Goal: Transaction & Acquisition: Purchase product/service

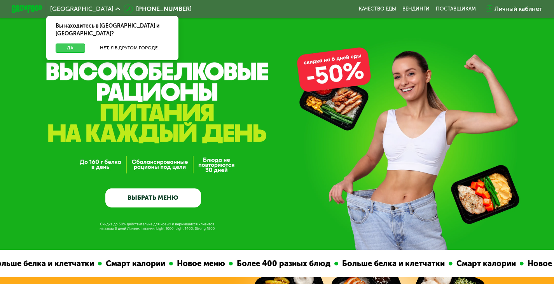
click at [73, 44] on button "Да" at bounding box center [71, 48] width 30 height 9
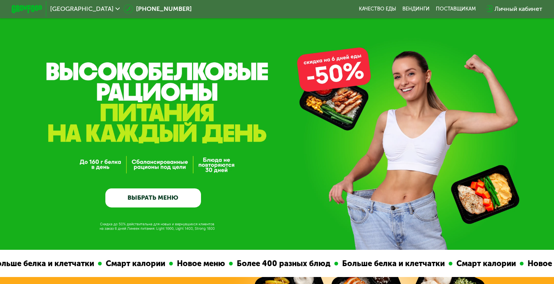
click at [157, 204] on link "ВЫБРАТЬ МЕНЮ" at bounding box center [153, 198] width 96 height 19
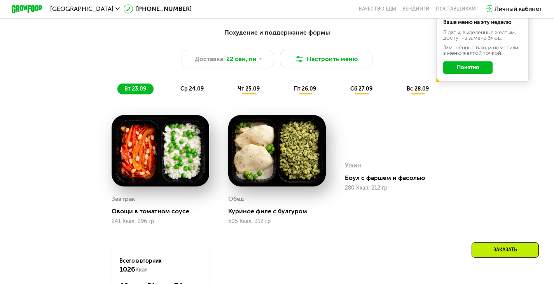
scroll to position [564, 0]
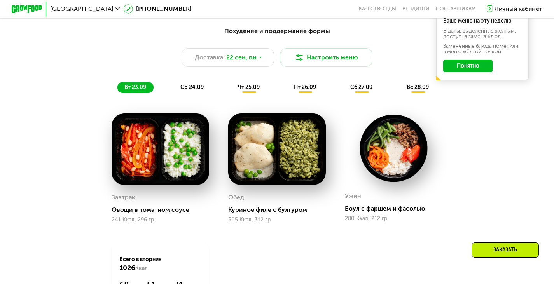
click at [185, 160] on img at bounding box center [161, 150] width 98 height 72
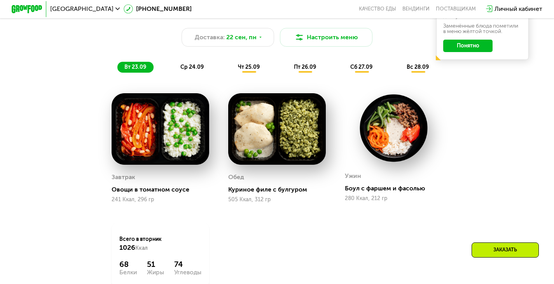
scroll to position [585, 0]
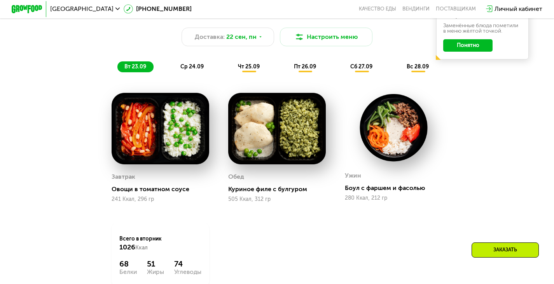
click at [193, 70] on span "ср 24.09" at bounding box center [191, 66] width 23 height 7
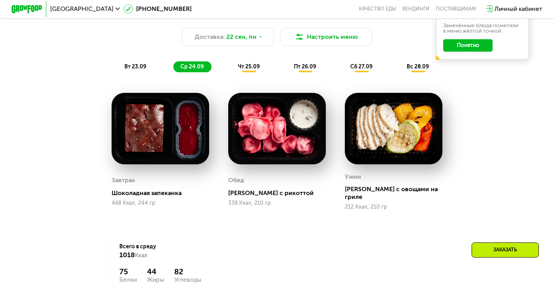
click at [243, 70] on span "чт 25.09" at bounding box center [249, 66] width 22 height 7
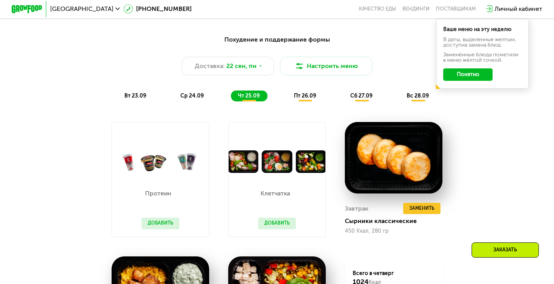
scroll to position [554, 0]
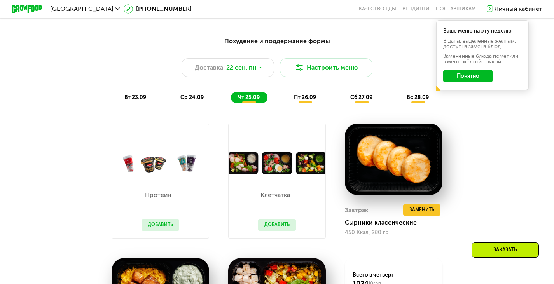
click at [308, 101] on span "пт 26.09" at bounding box center [305, 97] width 22 height 7
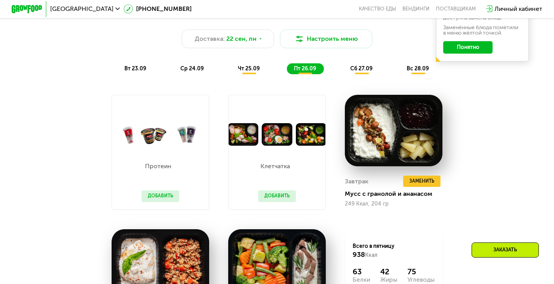
scroll to position [583, 0]
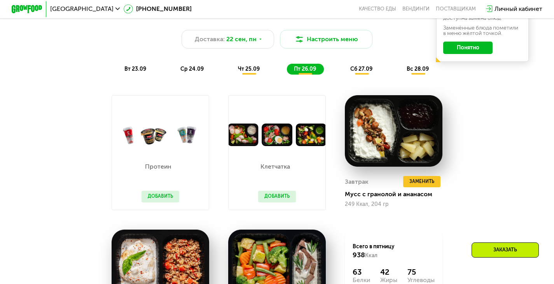
click at [367, 70] on span "сб 27.09" at bounding box center [361, 69] width 22 height 7
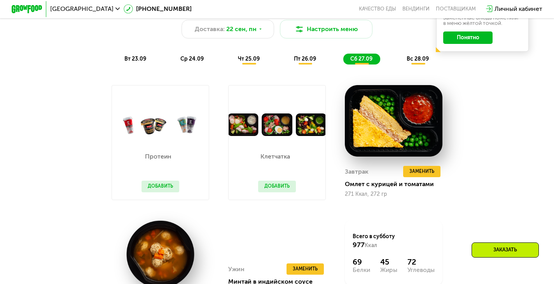
scroll to position [591, 0]
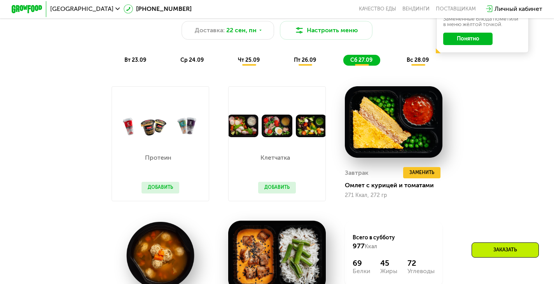
click at [418, 59] on div "вс 28.09" at bounding box center [418, 60] width 37 height 11
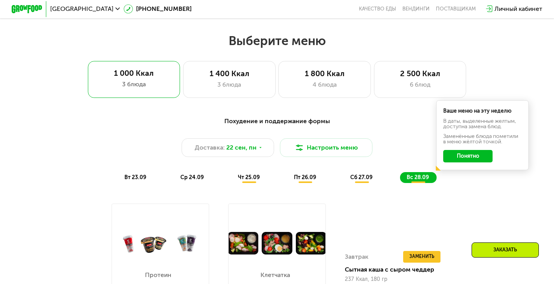
scroll to position [474, 0]
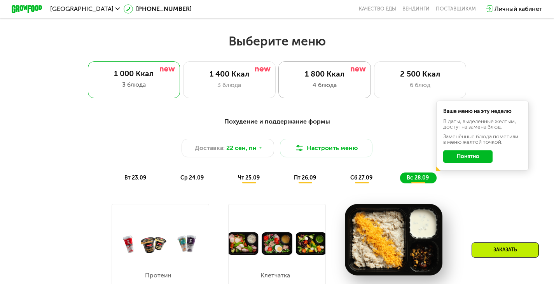
click at [323, 75] on div "1 800 Ккал" at bounding box center [325, 74] width 76 height 9
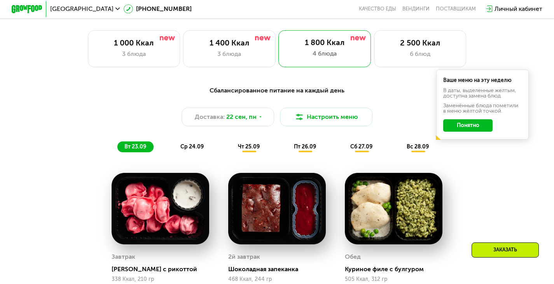
scroll to position [531, 0]
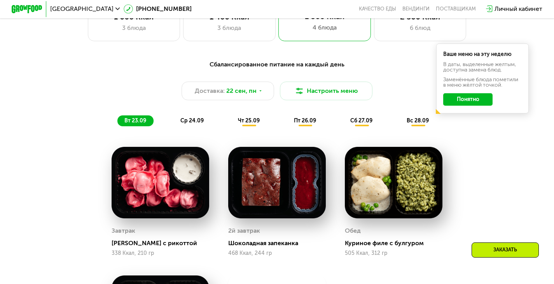
click at [474, 102] on button "Понятно" at bounding box center [467, 99] width 49 height 12
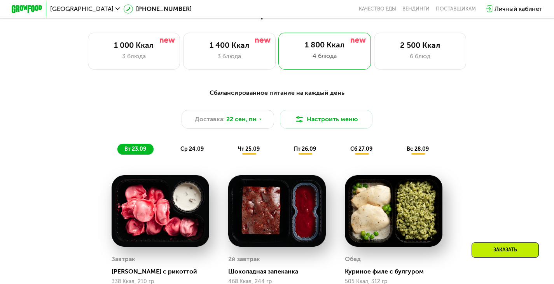
scroll to position [503, 0]
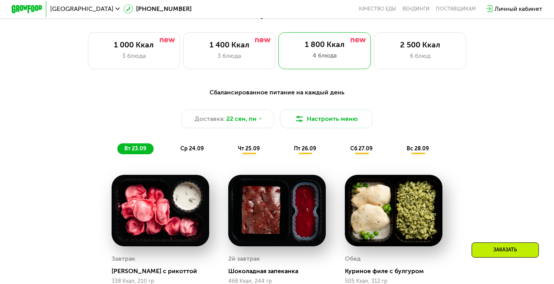
click at [196, 152] on span "ср 24.09" at bounding box center [191, 148] width 23 height 7
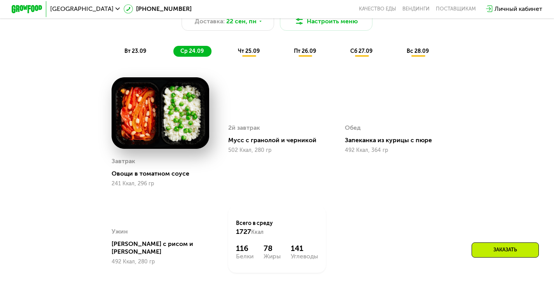
scroll to position [600, 0]
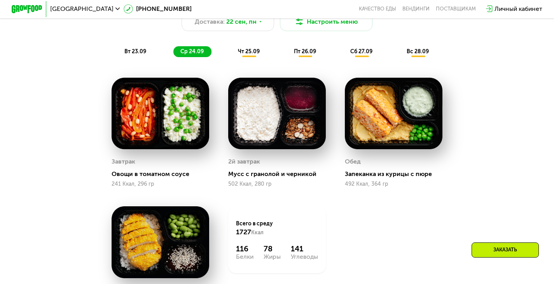
click at [140, 178] on div "Овощи в томатном соусе" at bounding box center [164, 174] width 104 height 8
click at [175, 126] on img at bounding box center [161, 114] width 98 height 72
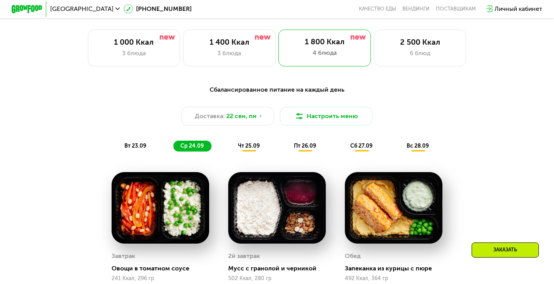
scroll to position [501, 0]
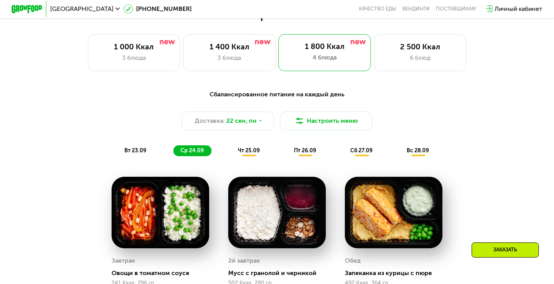
click at [250, 154] on span "чт 25.09" at bounding box center [249, 150] width 22 height 7
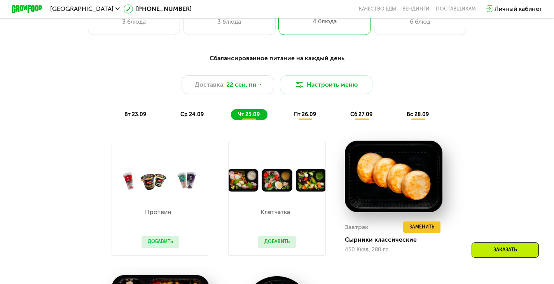
scroll to position [537, 0]
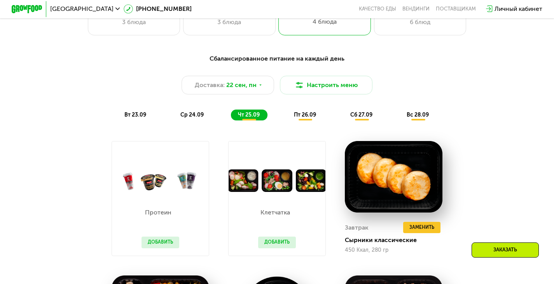
click at [306, 117] on span "пт 26.09" at bounding box center [305, 115] width 22 height 7
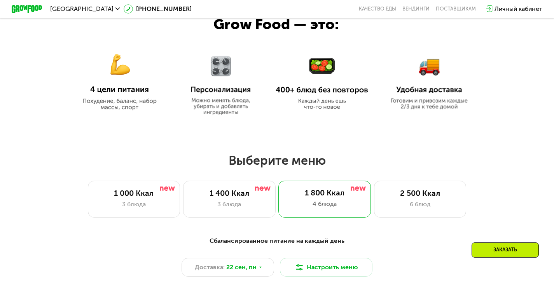
scroll to position [360, 0]
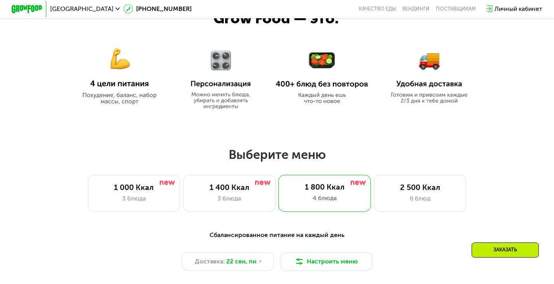
click at [500, 245] on div "Заказать" at bounding box center [505, 250] width 67 height 15
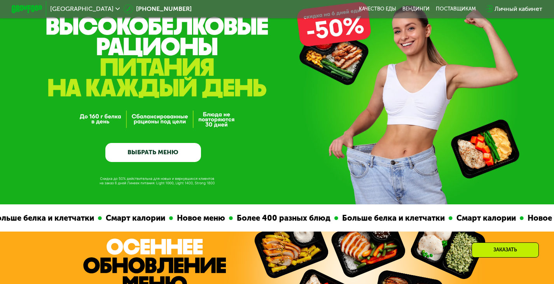
scroll to position [0, 0]
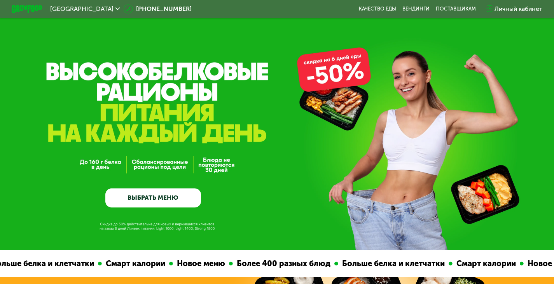
click at [513, 5] on div "Личный кабинет" at bounding box center [519, 8] width 48 height 9
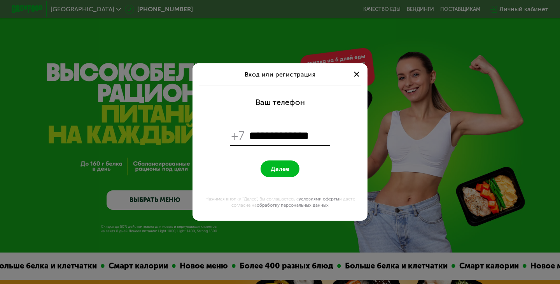
type input "**********"
click at [287, 165] on button "Далее" at bounding box center [280, 169] width 39 height 17
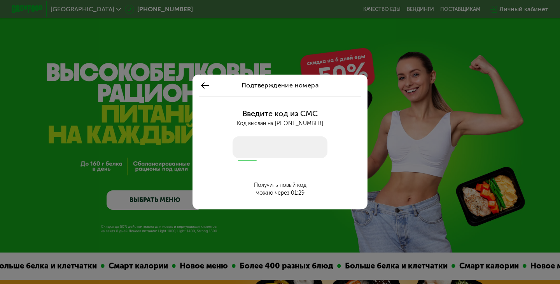
click at [317, 148] on input "number" at bounding box center [280, 147] width 95 height 22
click at [285, 149] on input "number" at bounding box center [280, 147] width 95 height 22
type input "****"
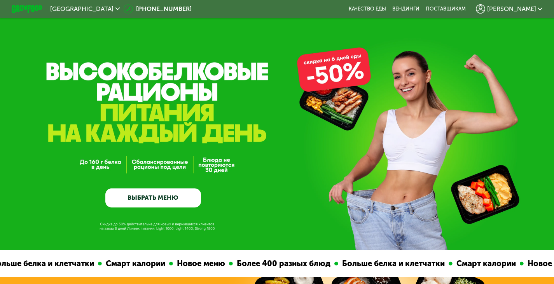
click at [285, 149] on div "GrowFood — доставка правильного питания ВЫБРАТЬ МЕНЮ" at bounding box center [277, 148] width 554 height 119
click at [531, 9] on span "[PERSON_NAME]" at bounding box center [511, 9] width 49 height 6
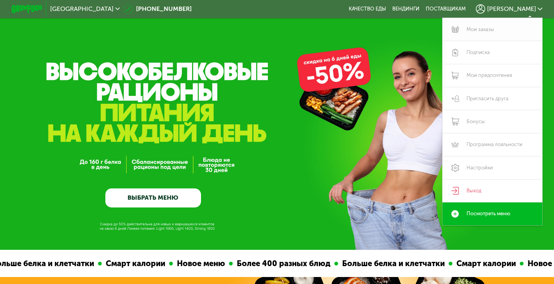
click at [490, 26] on link "Мои заказы" at bounding box center [493, 29] width 100 height 23
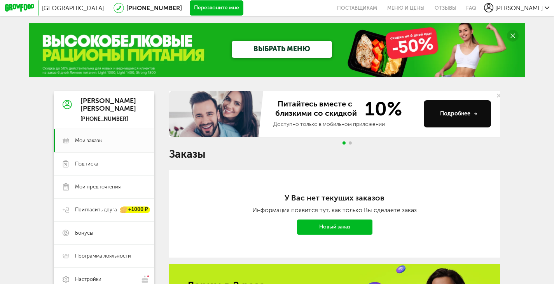
click at [542, 9] on span "[PERSON_NAME]" at bounding box center [518, 7] width 47 height 7
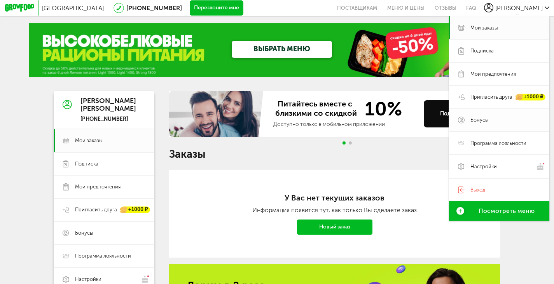
click at [485, 126] on link "Бонусы" at bounding box center [499, 120] width 100 height 23
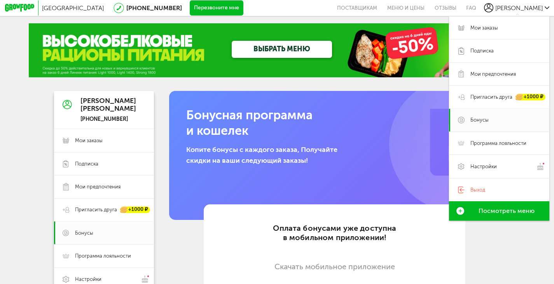
click at [249, 142] on div "Бонусная программа и кошелек Копите бонусы с каждого заказа, Получайте скидки н…" at bounding box center [334, 155] width 331 height 129
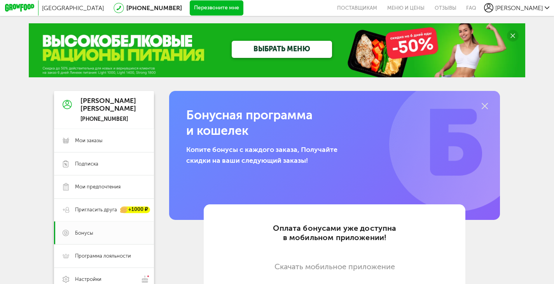
click at [24, 7] on icon at bounding box center [19, 8] width 29 height 8
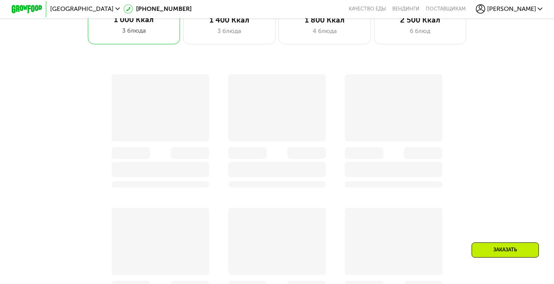
scroll to position [542, 0]
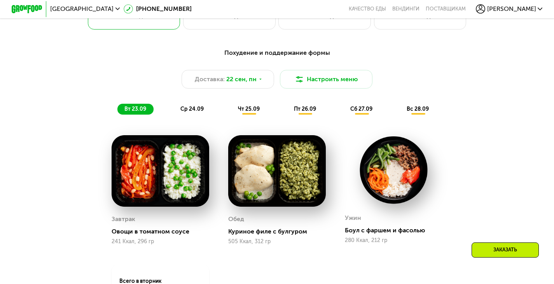
click at [498, 247] on div "Заказать" at bounding box center [505, 250] width 67 height 15
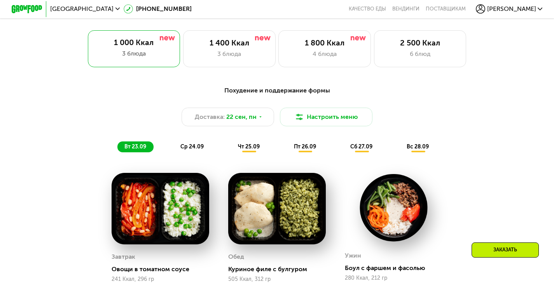
scroll to position [506, 0]
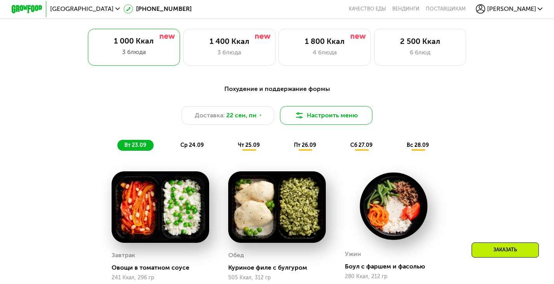
click at [313, 118] on button "Настроить меню" at bounding box center [326, 115] width 93 height 19
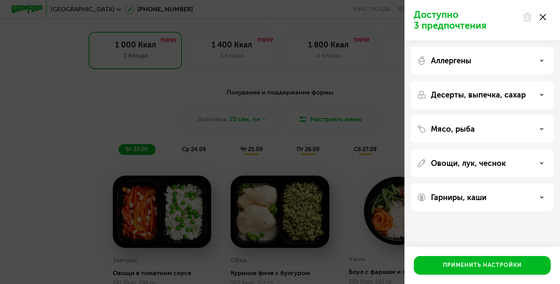
click at [501, 127] on div "Мясо, рыба" at bounding box center [482, 128] width 131 height 9
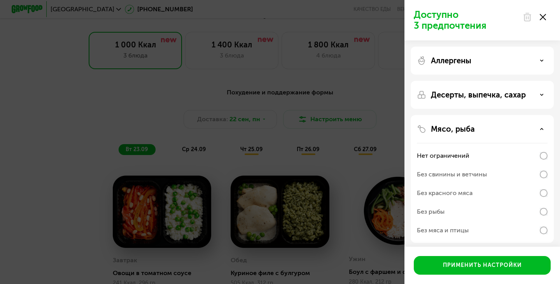
click at [542, 16] on icon at bounding box center [543, 17] width 6 height 6
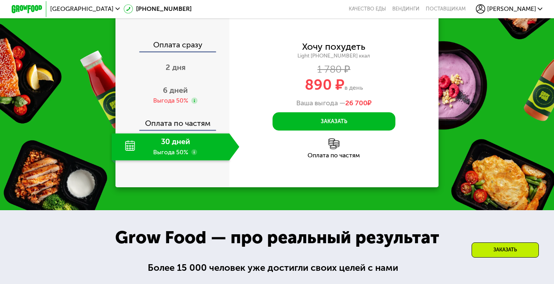
scroll to position [961, 0]
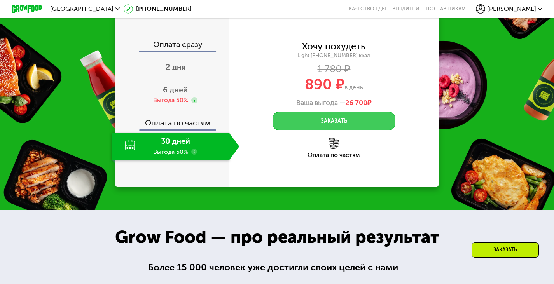
click at [356, 129] on button "Заказать" at bounding box center [334, 121] width 123 height 19
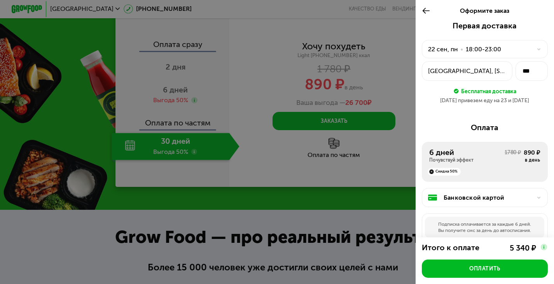
click at [381, 171] on div at bounding box center [277, 142] width 554 height 284
click at [425, 16] on div at bounding box center [428, 10] width 12 height 21
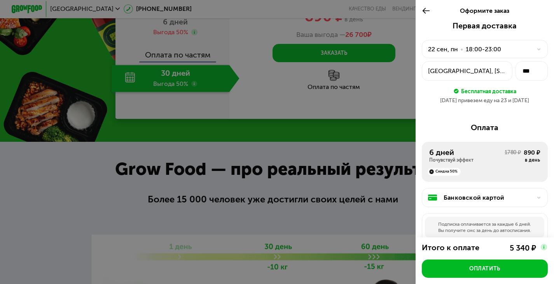
click at [428, 10] on use at bounding box center [425, 11] width 7 height 6
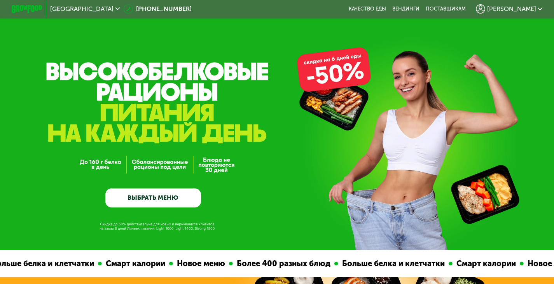
click at [529, 8] on span "[PERSON_NAME]" at bounding box center [511, 9] width 49 height 6
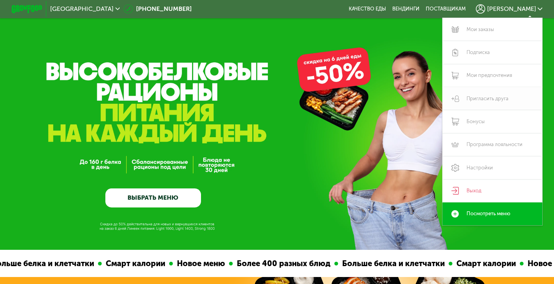
click at [494, 104] on link "Пригласить друга" at bounding box center [493, 98] width 100 height 23
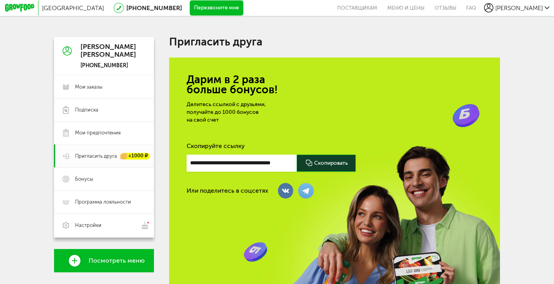
click at [321, 168] on div at bounding box center [326, 163] width 59 height 17
click at [28, 10] on icon at bounding box center [19, 8] width 29 height 8
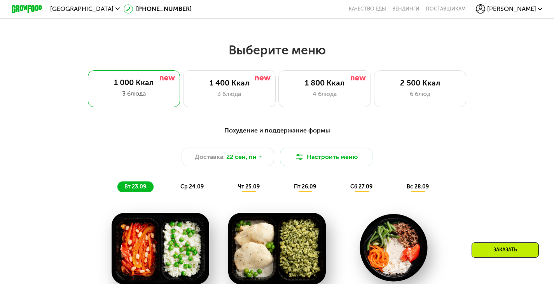
scroll to position [464, 0]
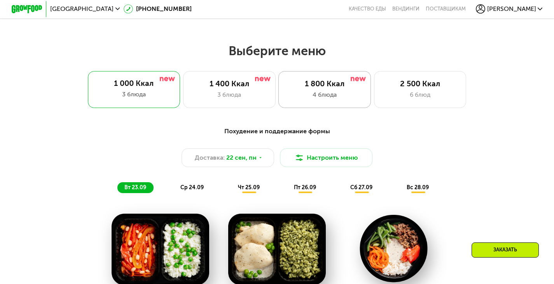
click at [327, 89] on div "1 800 Ккал" at bounding box center [325, 83] width 76 height 9
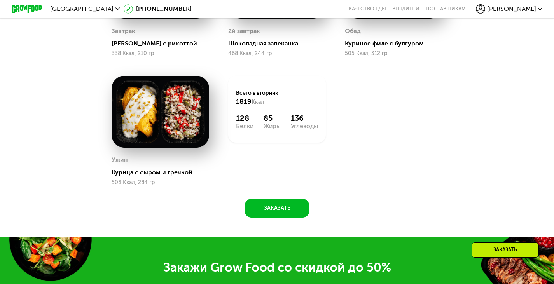
scroll to position [738, 0]
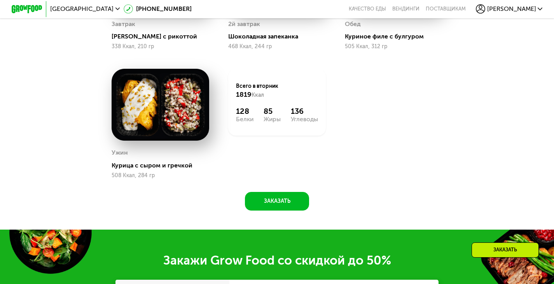
click at [504, 250] on div "Заказать" at bounding box center [505, 250] width 67 height 15
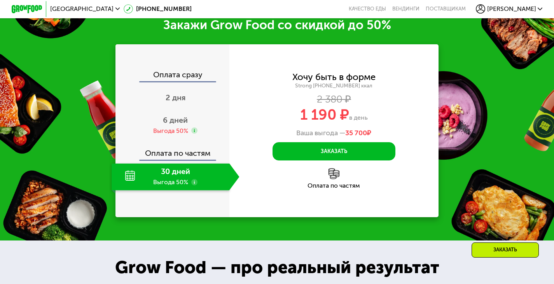
scroll to position [975, 0]
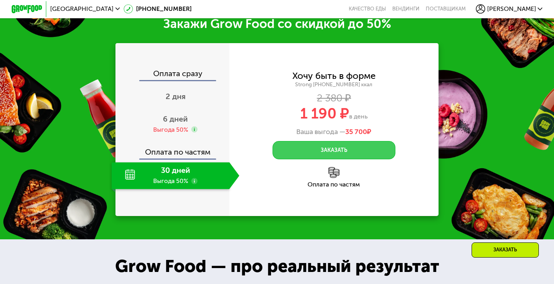
click at [353, 158] on button "Заказать" at bounding box center [334, 150] width 123 height 19
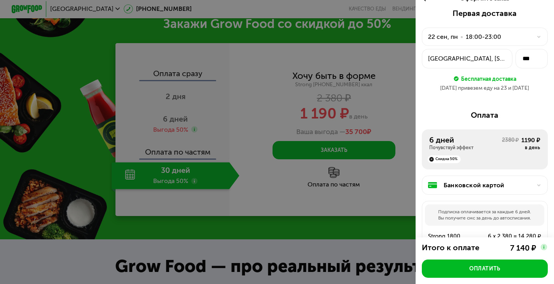
scroll to position [12, 0]
click at [498, 35] on div "18:00-23:00" at bounding box center [483, 36] width 35 height 9
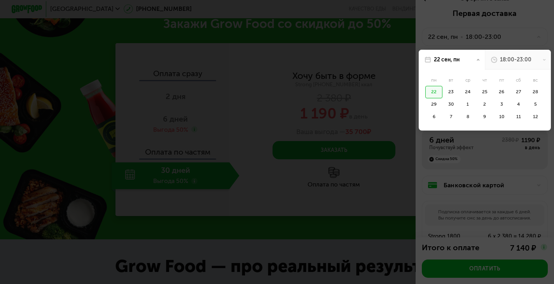
click at [485, 42] on div at bounding box center [277, 142] width 554 height 284
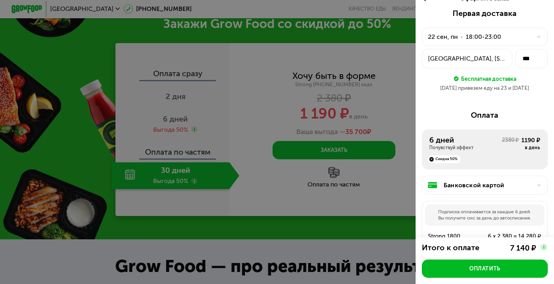
click at [481, 59] on div "[GEOGRAPHIC_DATA], [STREET_ADDRESS]" at bounding box center [467, 58] width 78 height 9
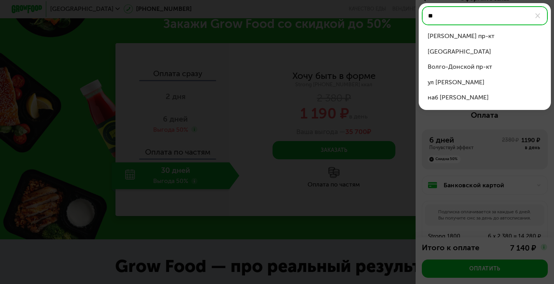
type input "*"
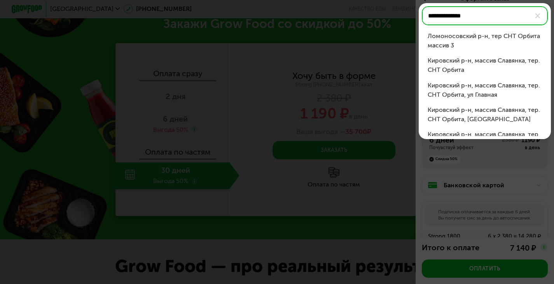
click at [472, 39] on div "Ломоносовский р-н, тер СНТ Орбита массив 3" at bounding box center [485, 40] width 114 height 19
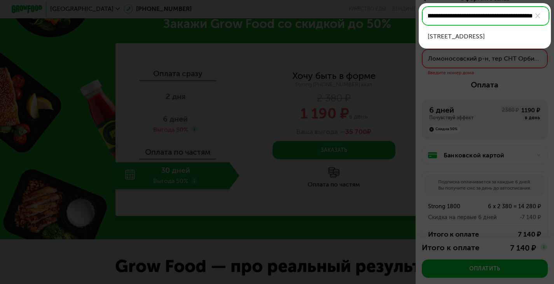
scroll to position [0, 0]
click at [509, 41] on div "Ломоносовский р-н, тер СНТ Орбита массив 3, ул 10 Линия, д 386" at bounding box center [485, 36] width 114 height 9
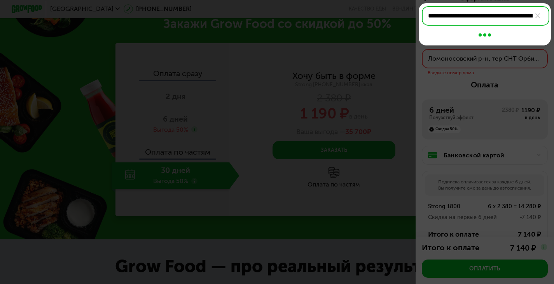
type input "**********"
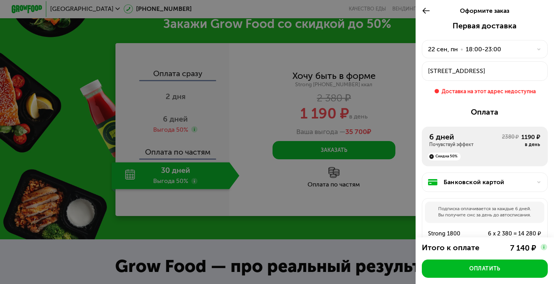
click at [425, 10] on icon at bounding box center [426, 10] width 9 height 9
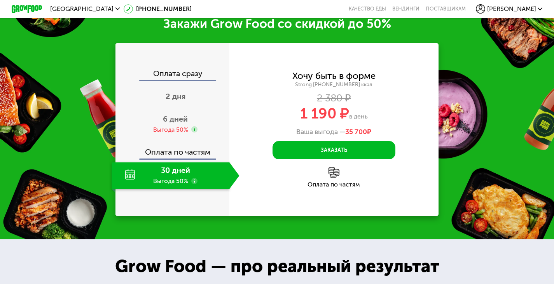
click at [525, 8] on span "[PERSON_NAME]" at bounding box center [511, 9] width 49 height 6
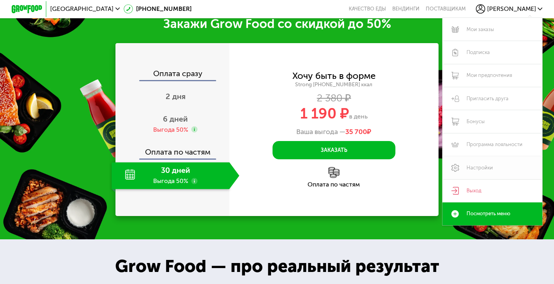
click at [492, 170] on link "Настройки" at bounding box center [493, 167] width 100 height 23
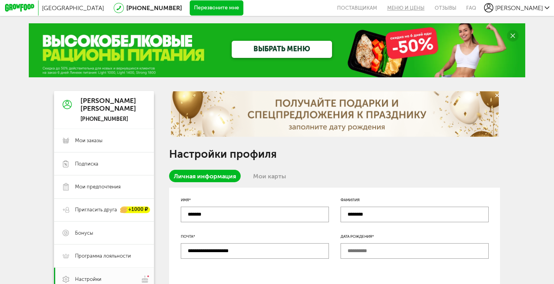
click at [428, 7] on link "Меню и цены" at bounding box center [405, 8] width 47 height 16
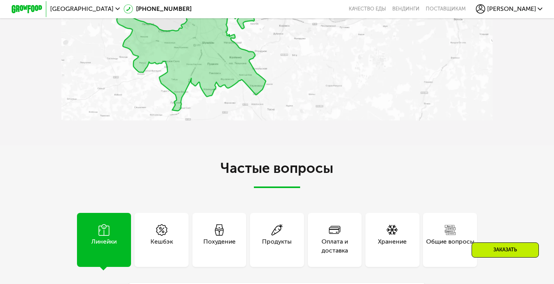
scroll to position [1801, 0]
click at [143, 121] on img at bounding box center [276, 20] width 431 height 202
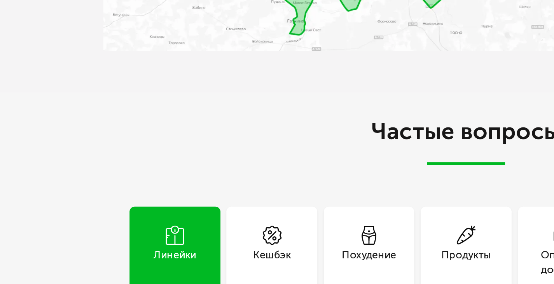
scroll to position [1800, 0]
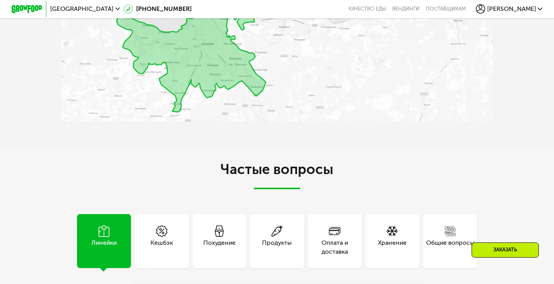
click at [536, 9] on span "[PERSON_NAME]" at bounding box center [511, 9] width 49 height 6
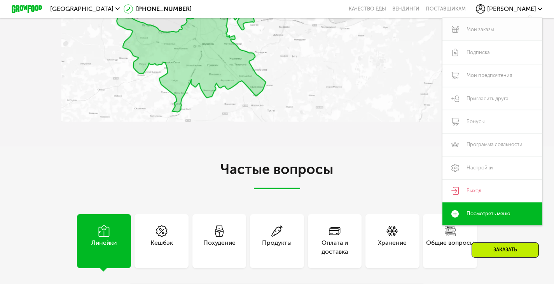
click at [482, 31] on link "Мои заказы" at bounding box center [493, 29] width 100 height 23
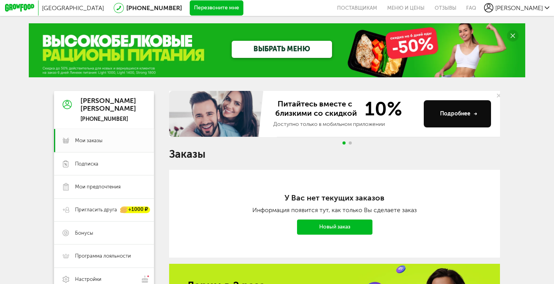
click at [328, 224] on link "Новый заказ" at bounding box center [334, 228] width 75 height 16
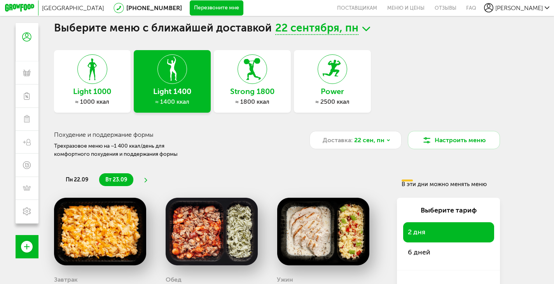
scroll to position [14, 0]
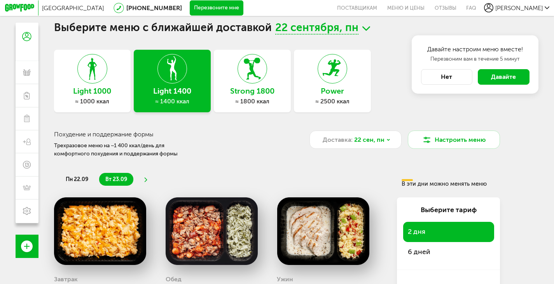
click at [31, 8] on icon at bounding box center [19, 8] width 29 height 8
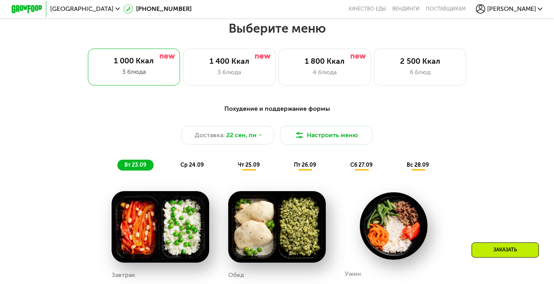
scroll to position [487, 0]
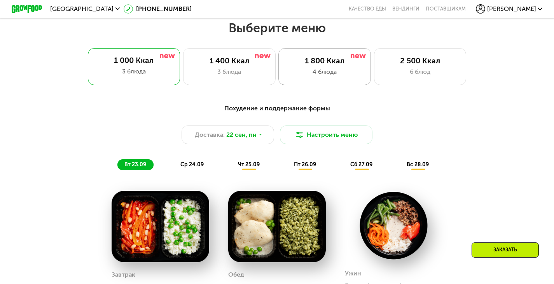
click at [346, 73] on div "4 блюда" at bounding box center [325, 71] width 76 height 9
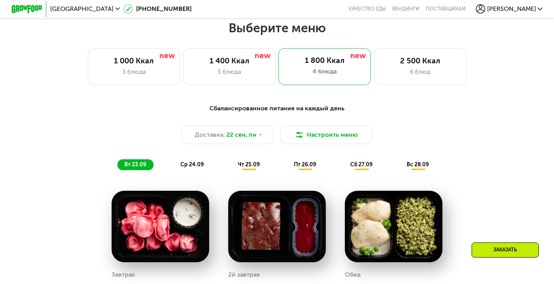
click at [500, 244] on div "Заказать" at bounding box center [505, 250] width 67 height 15
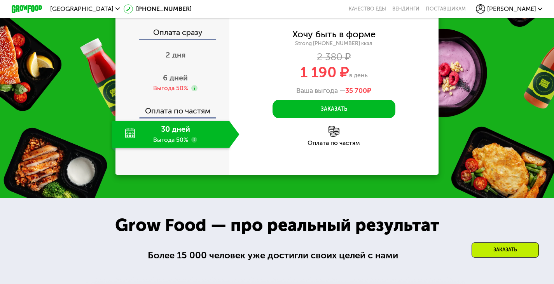
scroll to position [975, 0]
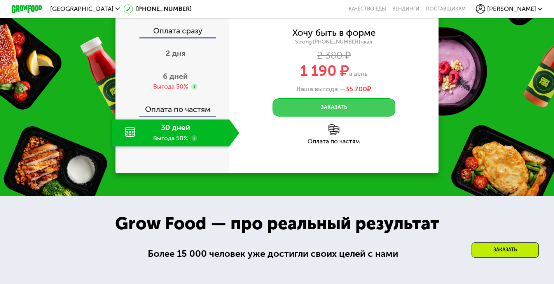
click at [356, 117] on button "Заказать" at bounding box center [334, 107] width 123 height 19
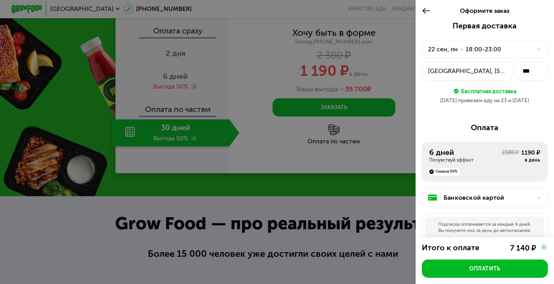
click at [478, 77] on button "[GEOGRAPHIC_DATA], [STREET_ADDRESS]" at bounding box center [467, 70] width 91 height 19
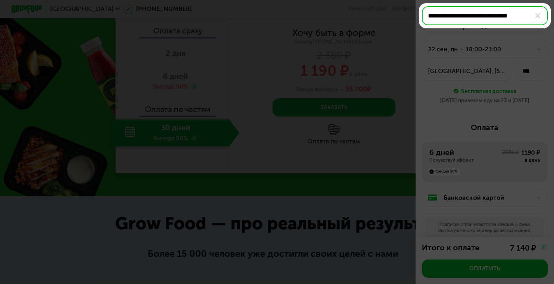
scroll to position [0, 5]
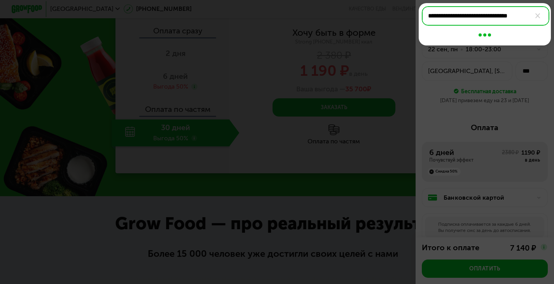
click at [509, 18] on input "**********" at bounding box center [486, 15] width 128 height 19
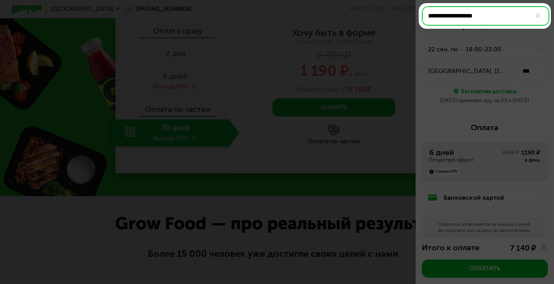
click at [506, 16] on input "**********" at bounding box center [486, 15] width 128 height 19
paste input "text"
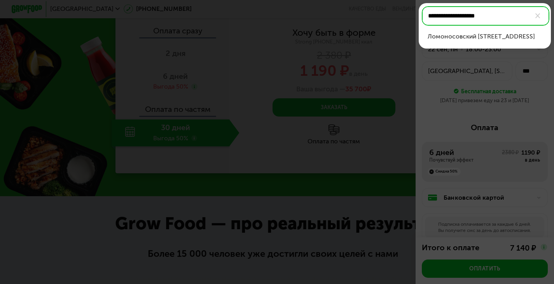
click at [511, 36] on div "Ломоносовский [STREET_ADDRESS]" at bounding box center [485, 36] width 114 height 9
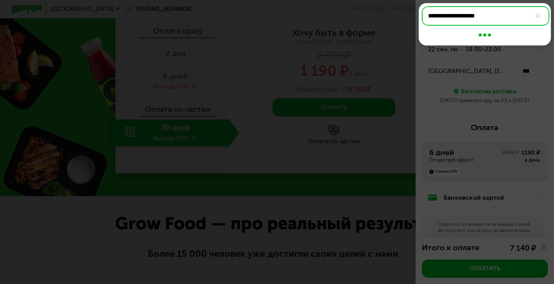
type input "**********"
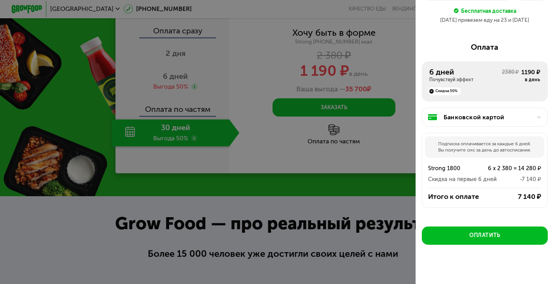
scroll to position [90, 0]
